Goal: Task Accomplishment & Management: Manage account settings

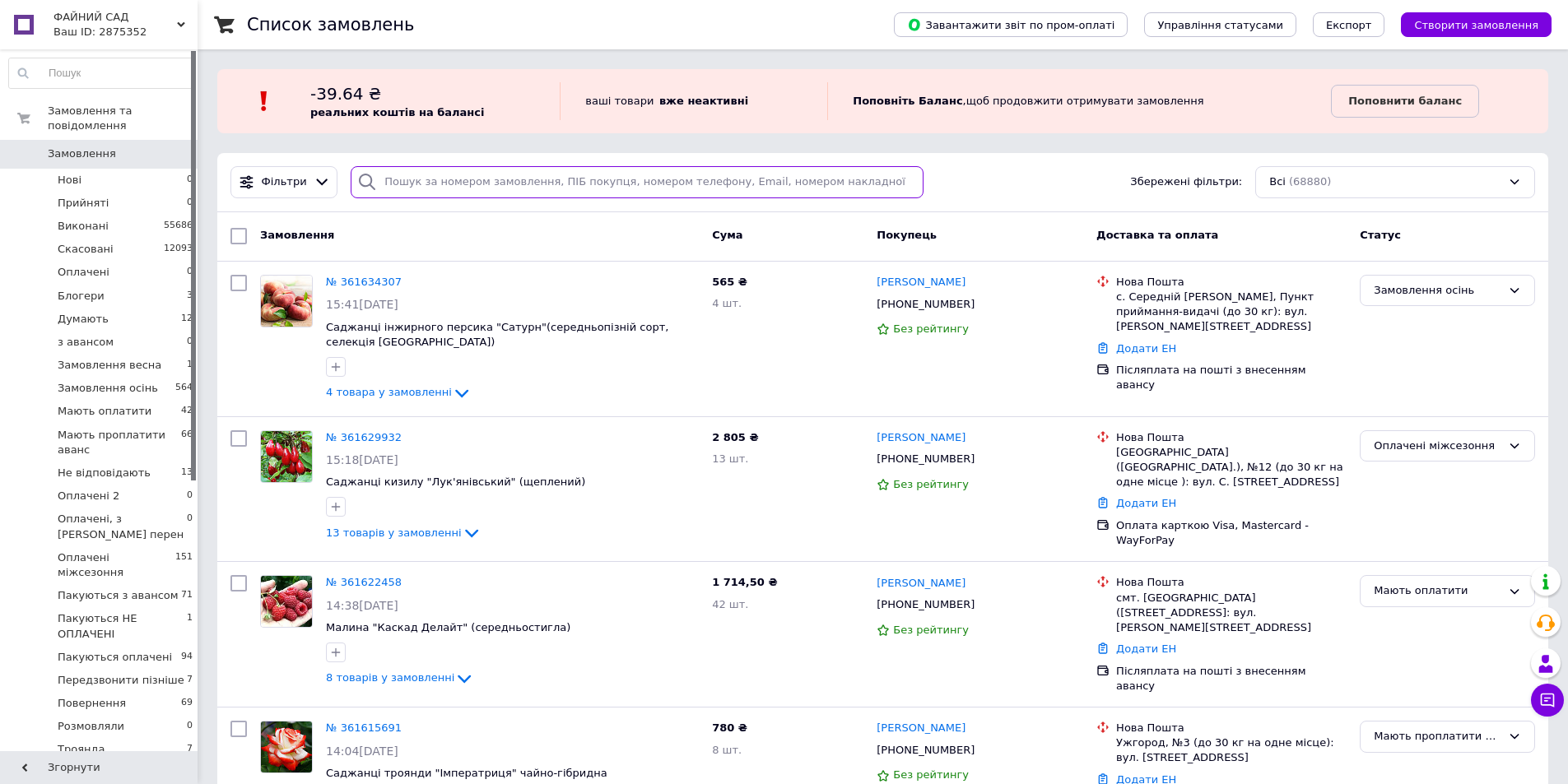
click at [511, 177] on input "search" at bounding box center [637, 182] width 573 height 32
paste input "0674542897"
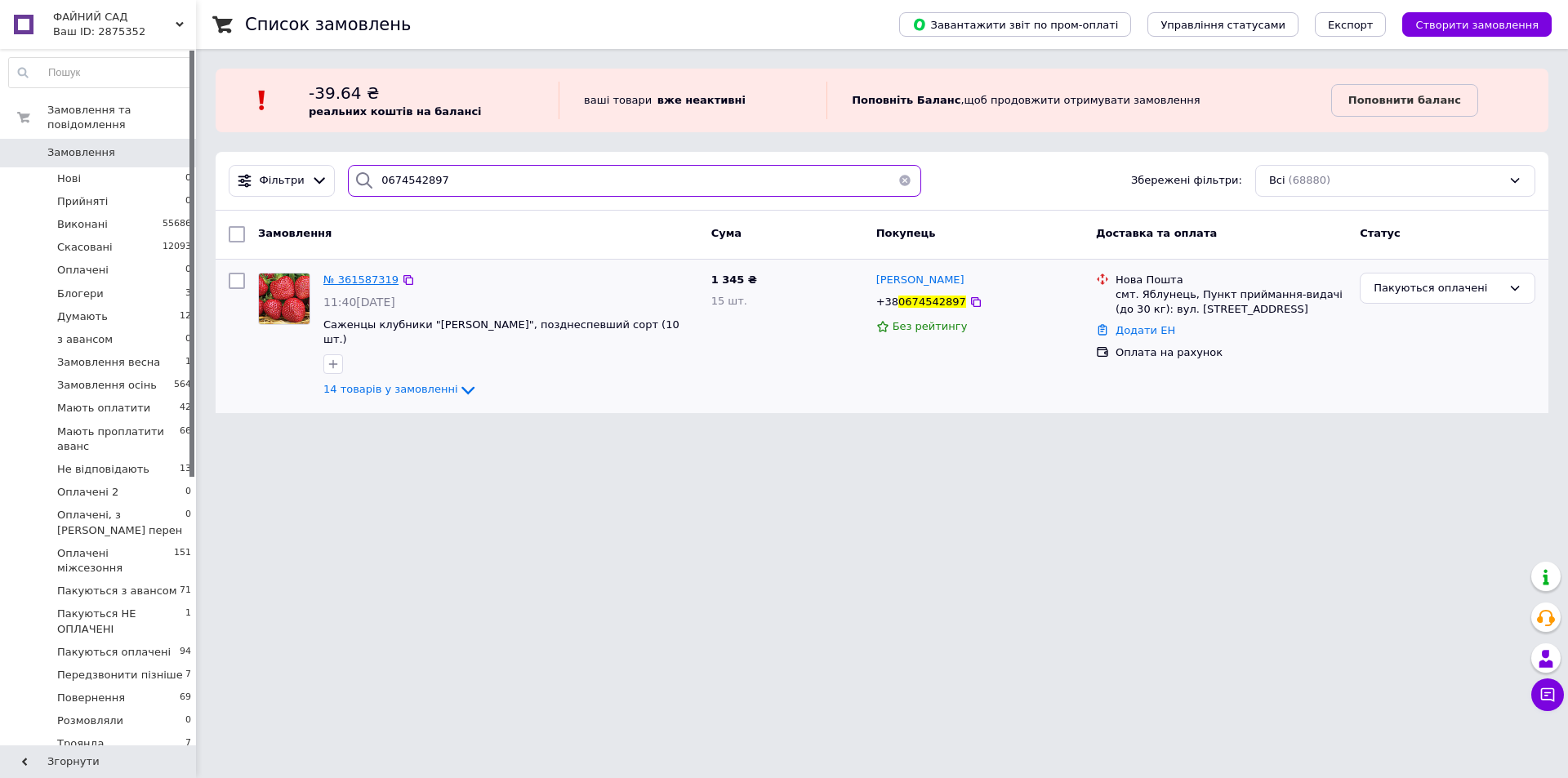
type input "0674542897"
click at [349, 277] on span "№ 361587319" at bounding box center [361, 280] width 75 height 12
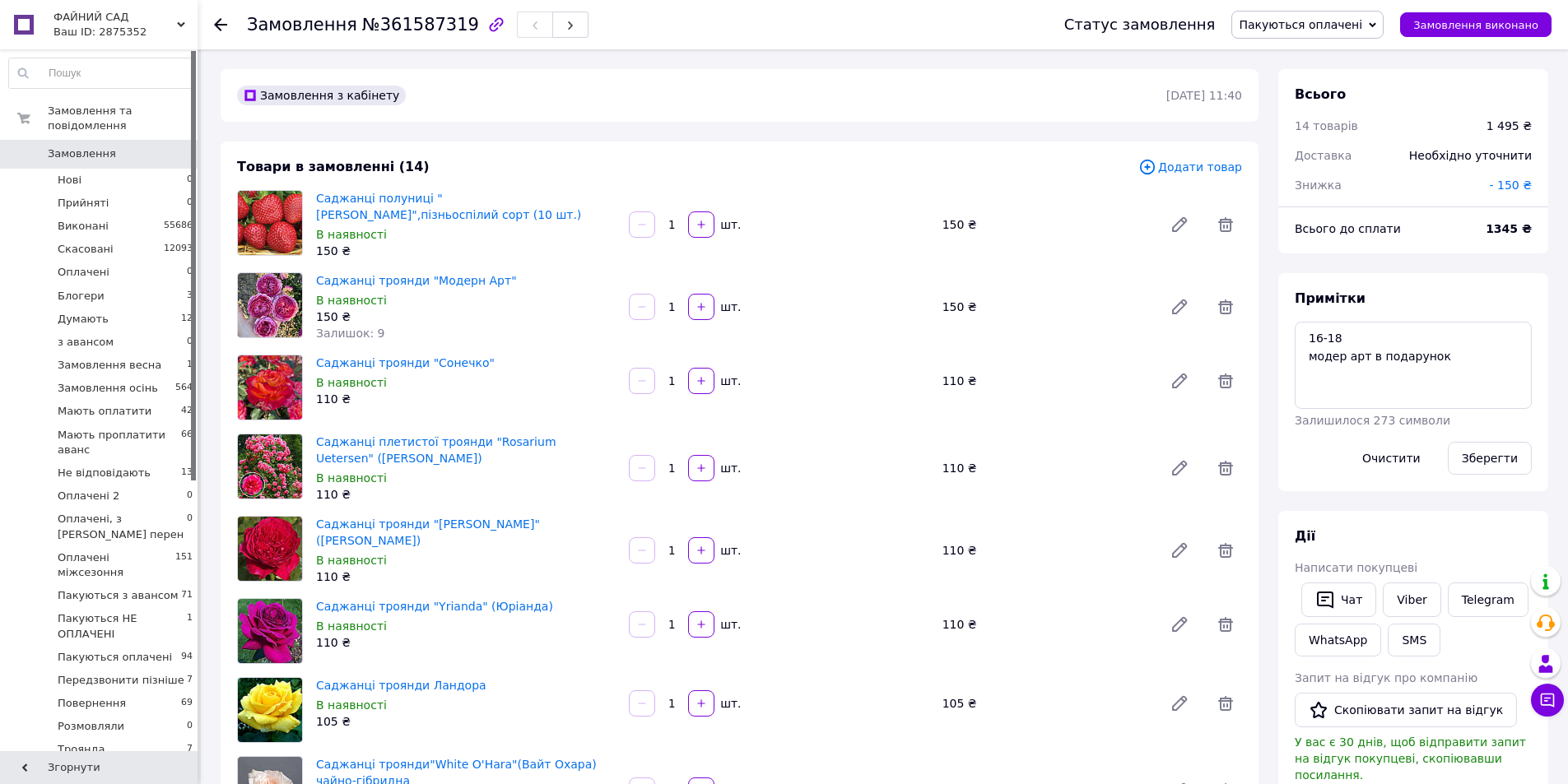
scroll to position [102, 0]
click at [1194, 165] on span "Додати товар" at bounding box center [1190, 166] width 104 height 18
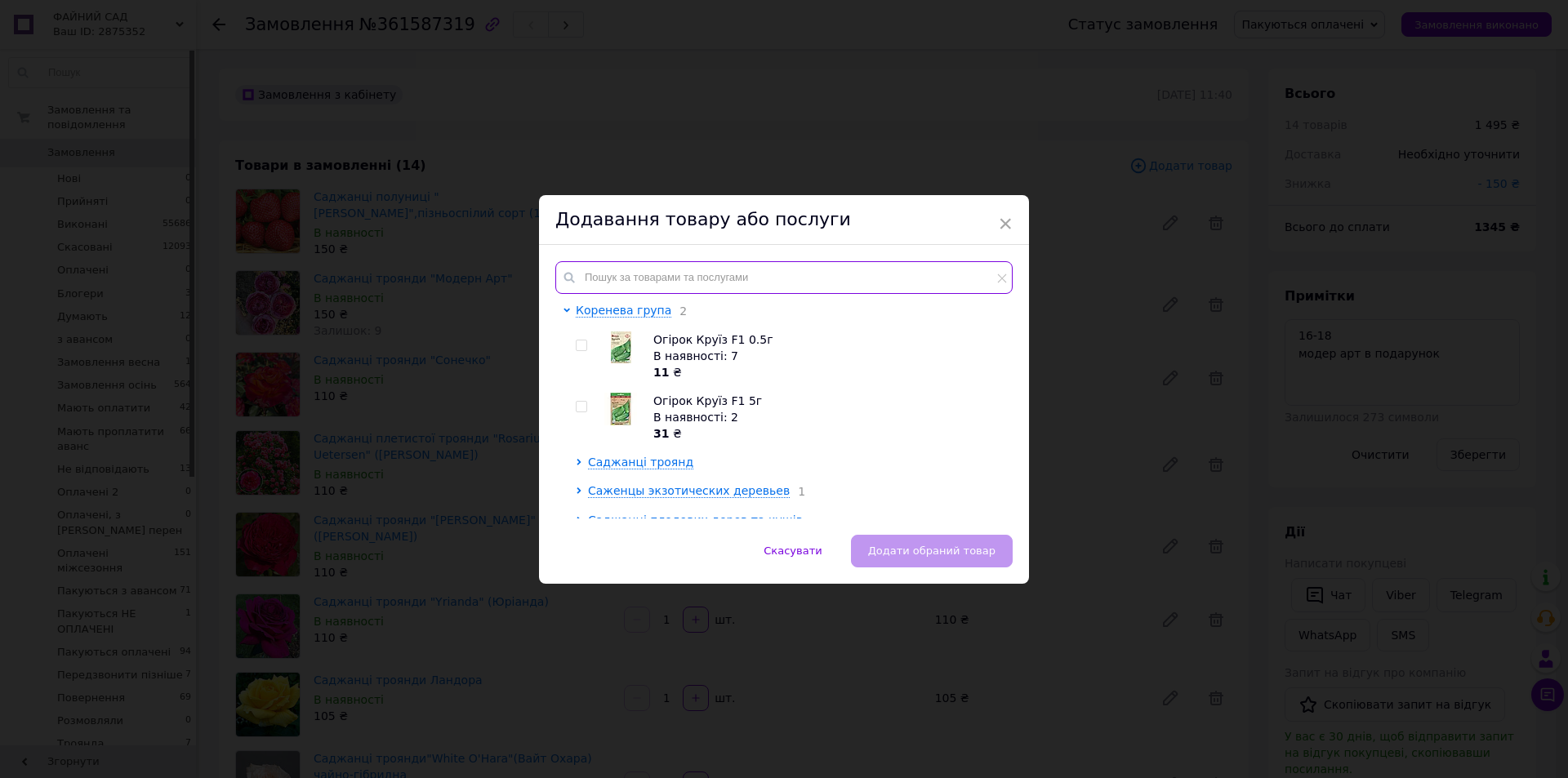
click at [735, 285] on input "text" at bounding box center [784, 277] width 457 height 32
type input "л"
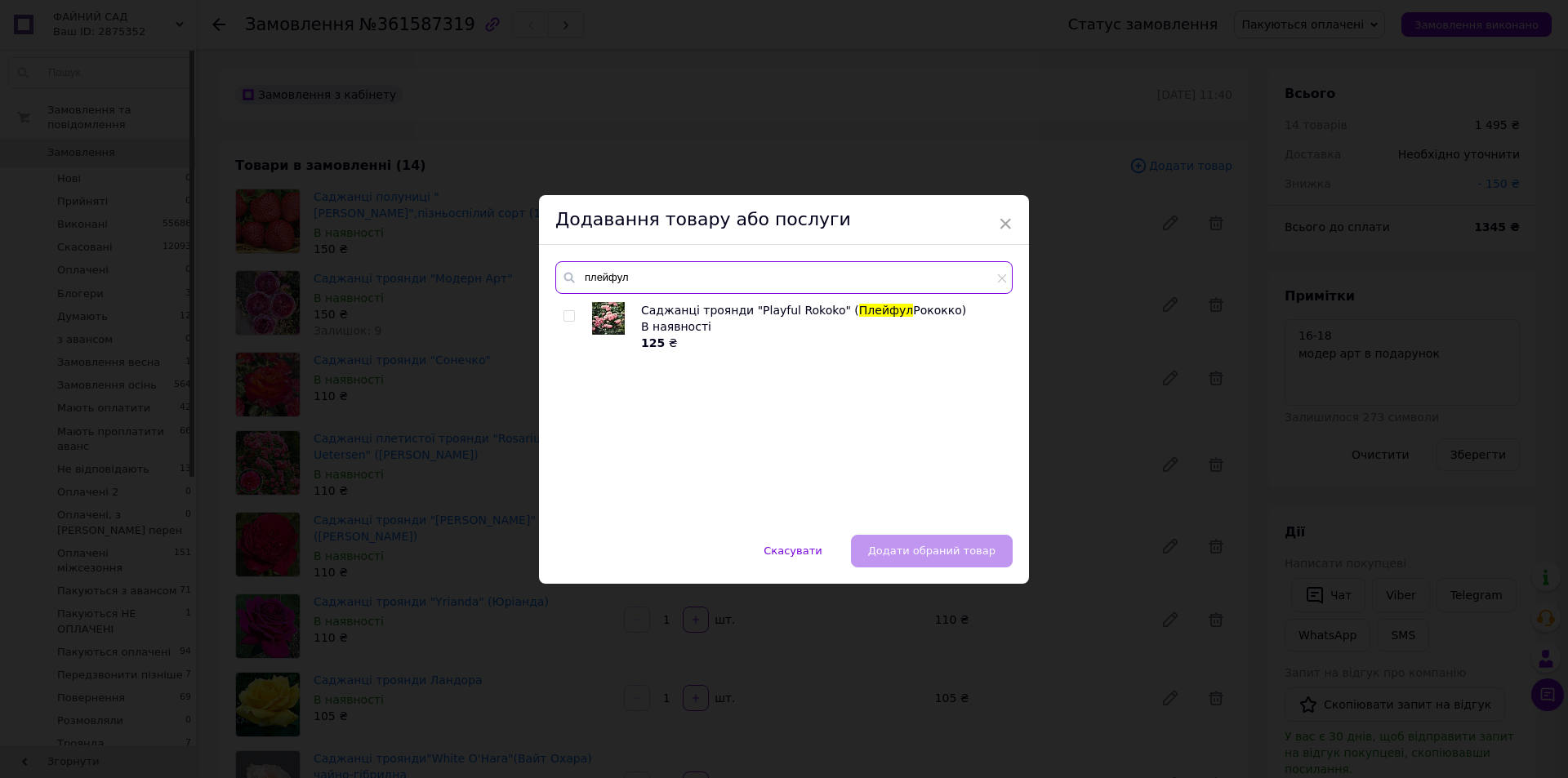
type input "плейфул"
click at [570, 316] on input "checkbox" at bounding box center [568, 316] width 10 height 10
checkbox input "true"
click at [957, 552] on span "Додати обраний товар" at bounding box center [932, 551] width 128 height 12
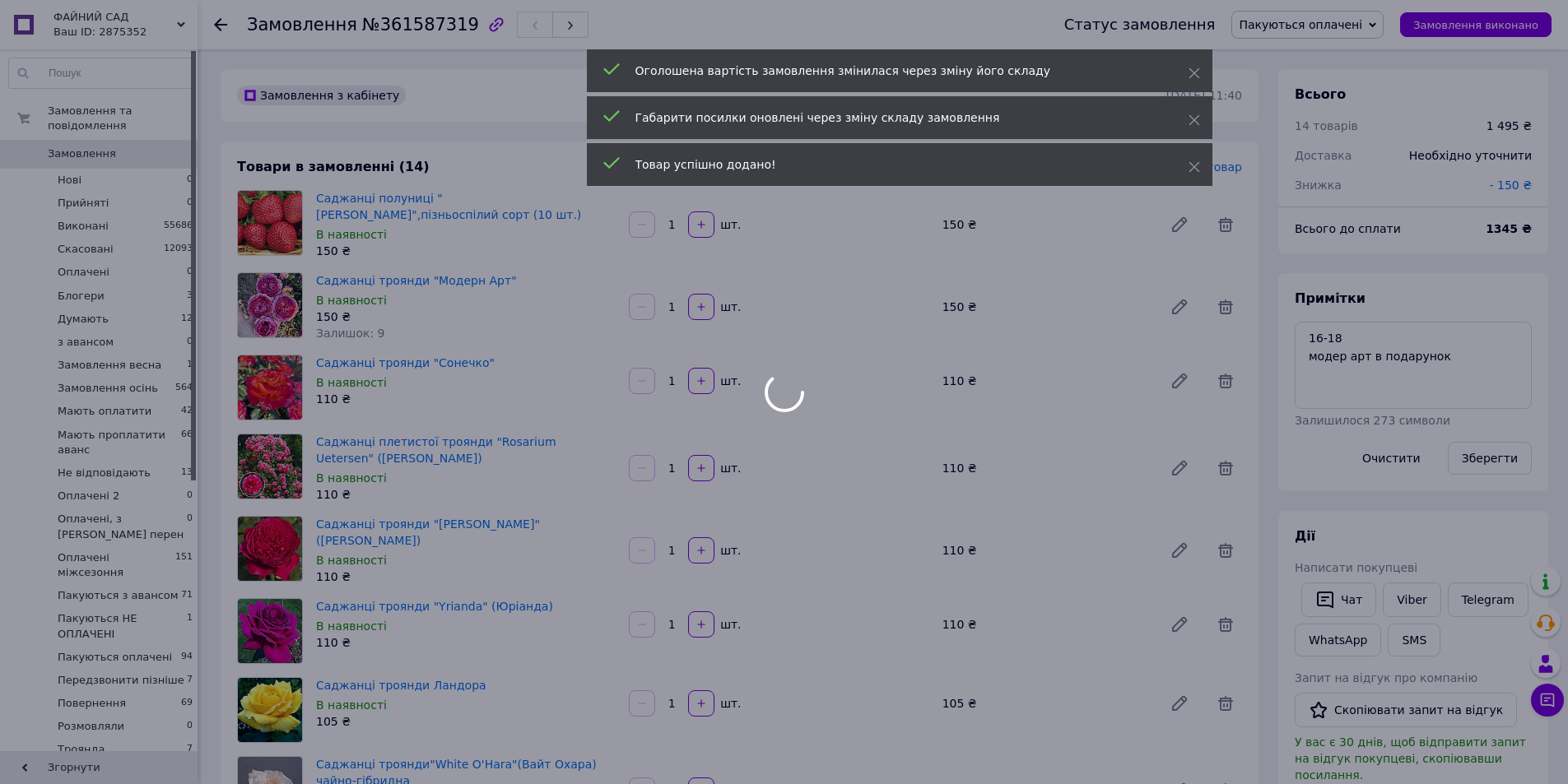
scroll to position [142, 0]
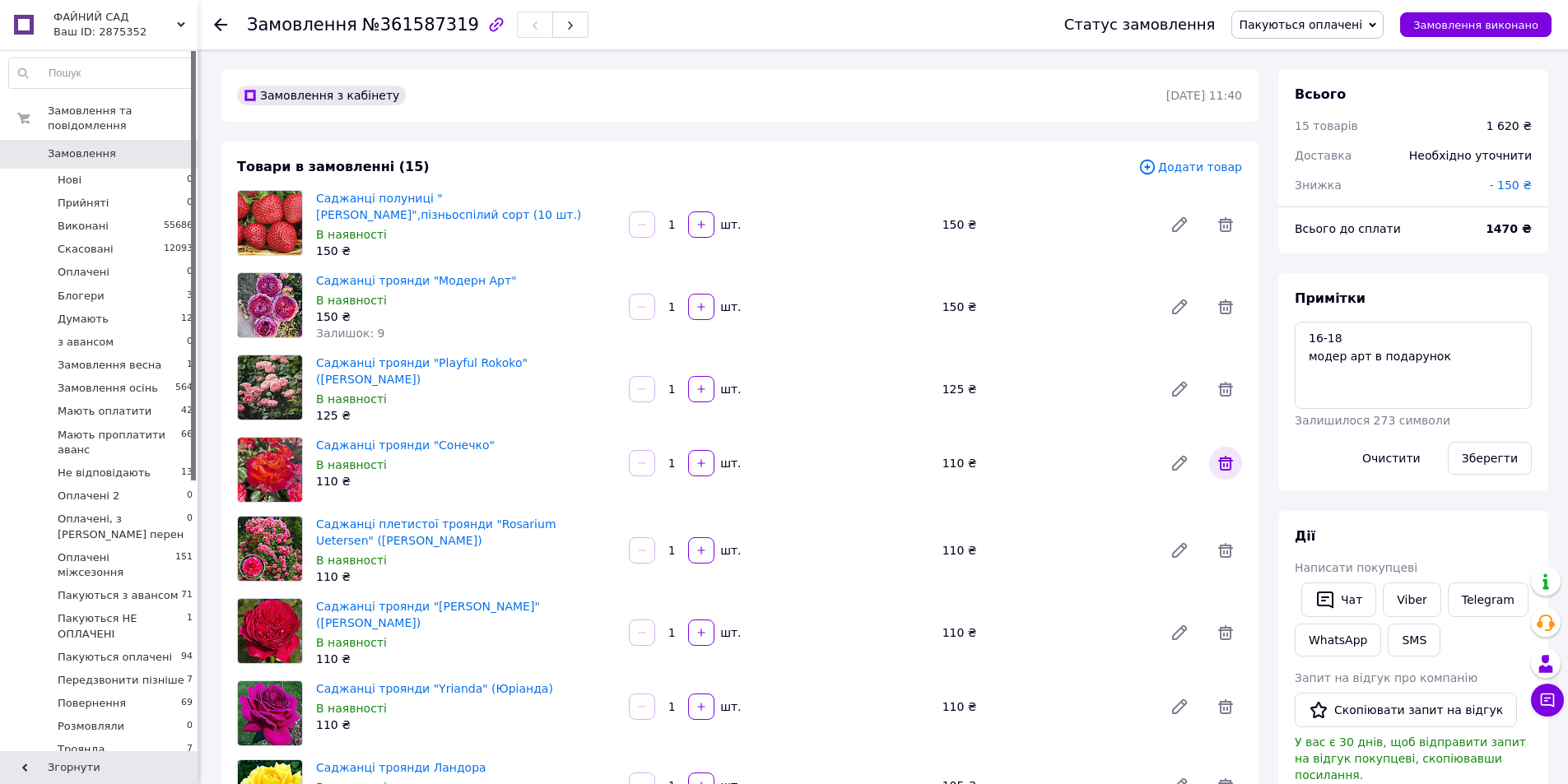
click at [1228, 463] on icon at bounding box center [1225, 462] width 19 height 19
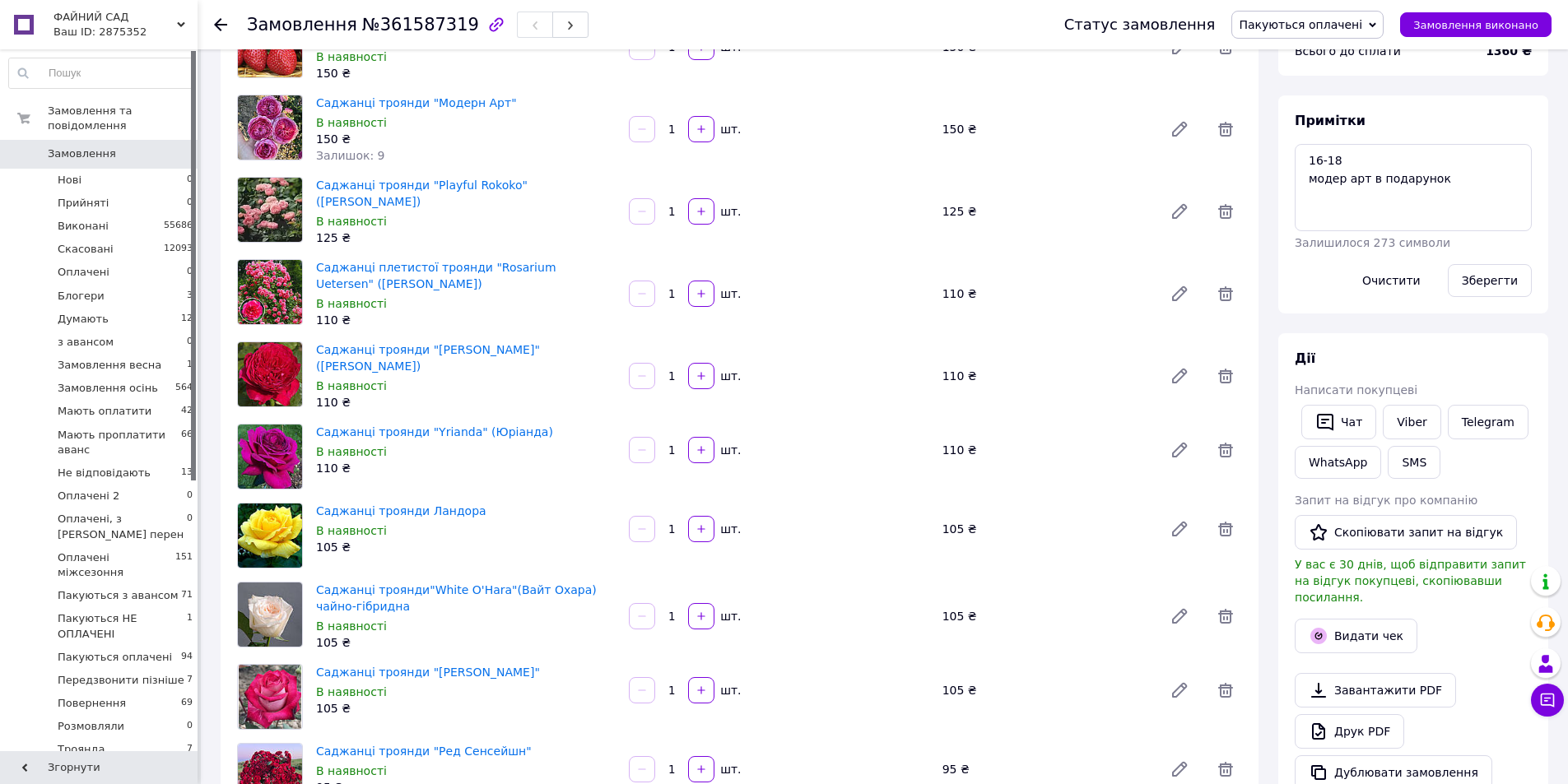
scroll to position [0, 0]
